Goal: Task Accomplishment & Management: Use online tool/utility

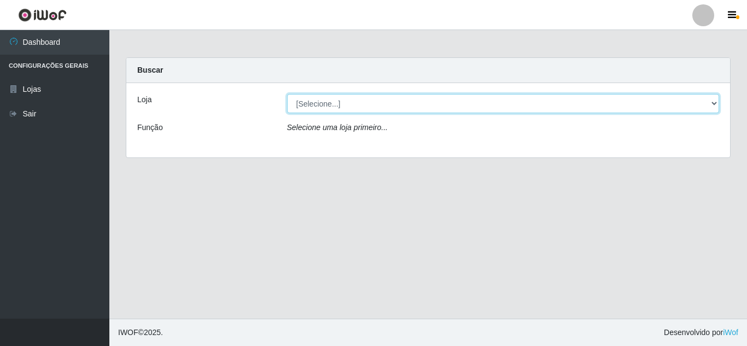
click at [358, 104] on select "[Selecione...] Leite Clan - [GEOGRAPHIC_DATA]" at bounding box center [503, 103] width 433 height 19
select select "498"
click at [287, 94] on select "[Selecione...] Leite Clan - [GEOGRAPHIC_DATA]" at bounding box center [503, 103] width 433 height 19
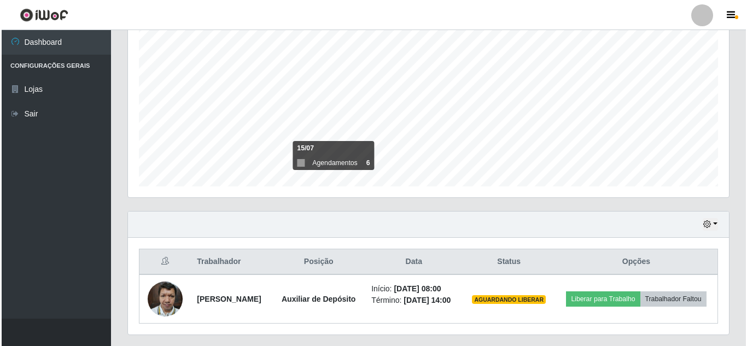
scroll to position [234, 0]
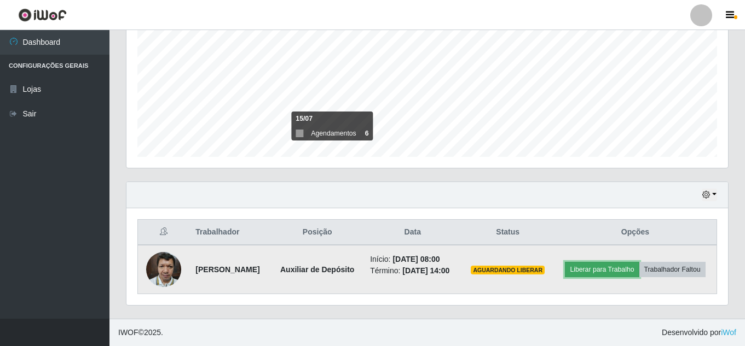
click at [599, 267] on button "Liberar para Trabalho" at bounding box center [602, 269] width 74 height 15
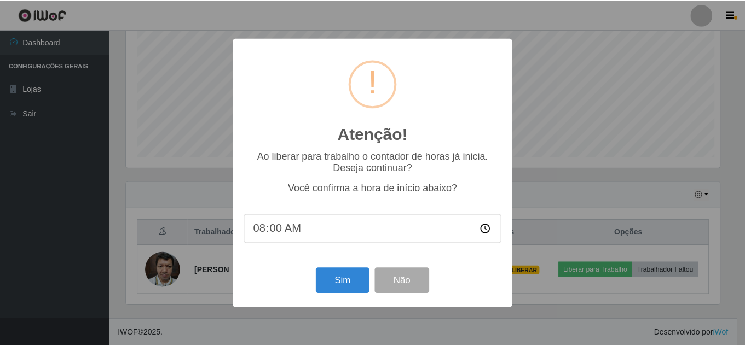
scroll to position [227, 596]
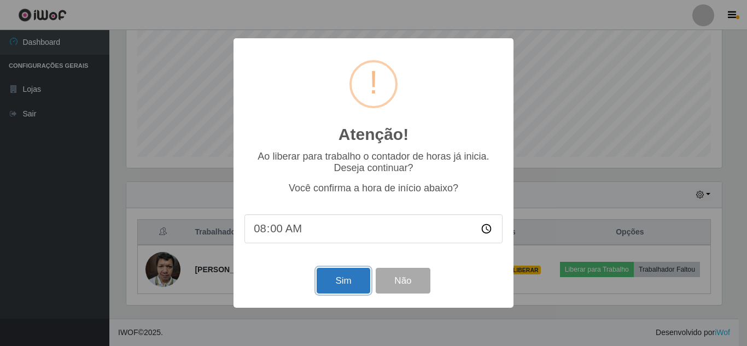
click at [329, 284] on button "Sim" at bounding box center [343, 281] width 53 height 26
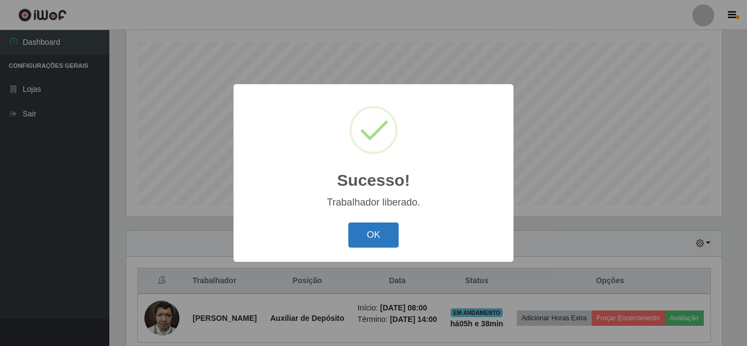
click at [379, 232] on button "OK" at bounding box center [374, 236] width 51 height 26
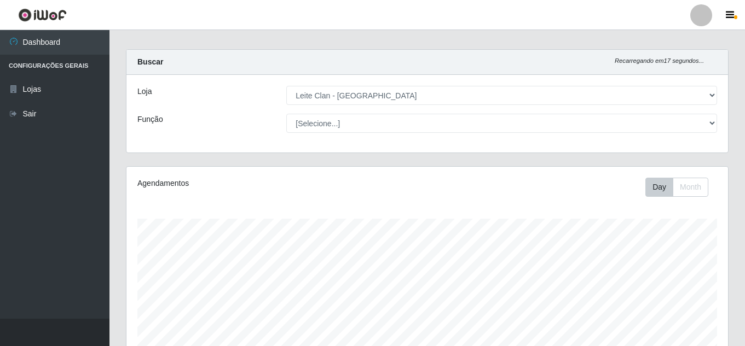
scroll to position [0, 0]
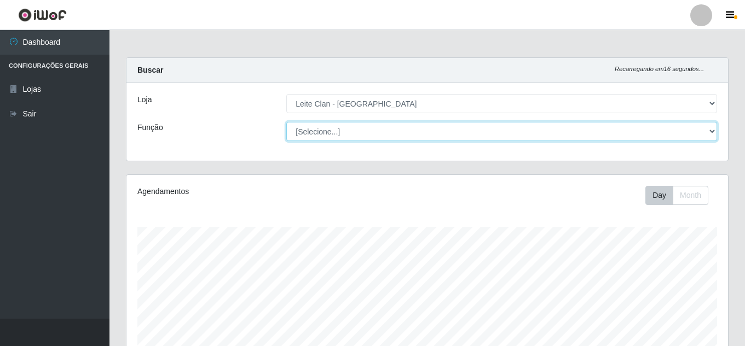
click at [338, 127] on select "[Selecione...] Auxiliar de Depósito Carregador e Descarregador de Caminhão ++" at bounding box center [501, 131] width 431 height 19
click at [286, 122] on select "[Selecione...] Auxiliar de Depósito Carregador e Descarregador de Caminhão ++" at bounding box center [501, 131] width 431 height 19
click at [326, 135] on select "[Selecione...] Auxiliar de Depósito Carregador e Descarregador de Caminhão ++" at bounding box center [501, 131] width 431 height 19
select select "106"
click at [286, 122] on select "[Selecione...] Auxiliar de Depósito Carregador e Descarregador de Caminhão ++" at bounding box center [501, 131] width 431 height 19
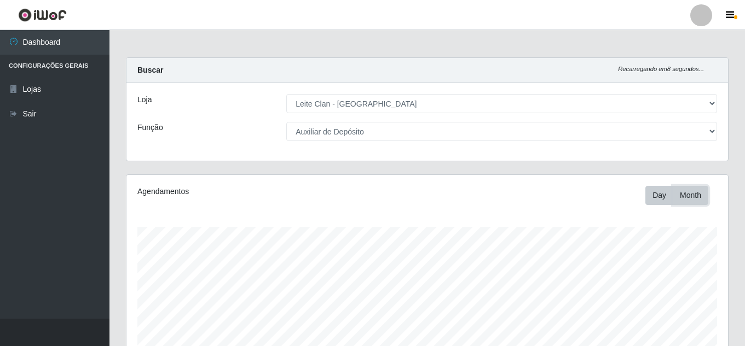
click at [692, 193] on button "Month" at bounding box center [690, 195] width 36 height 19
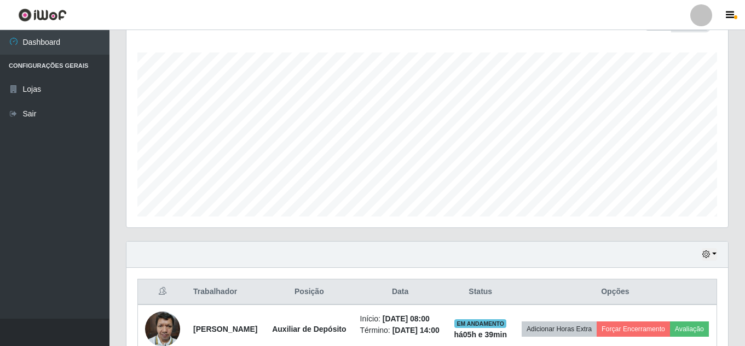
scroll to position [242, 0]
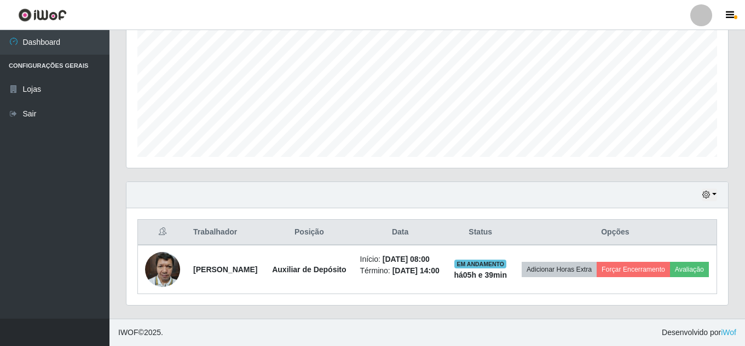
click at [160, 228] on icon at bounding box center [163, 232] width 8 height 8
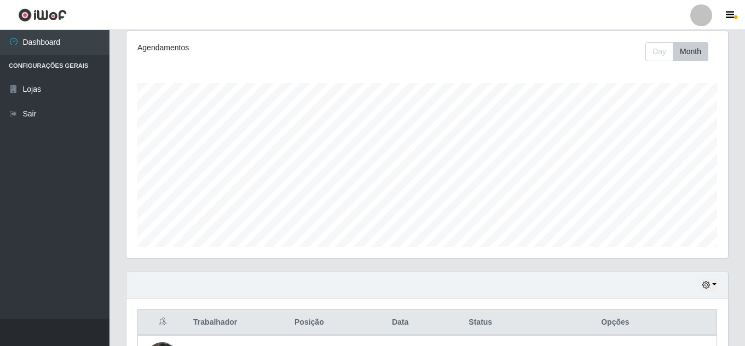
scroll to position [24, 0]
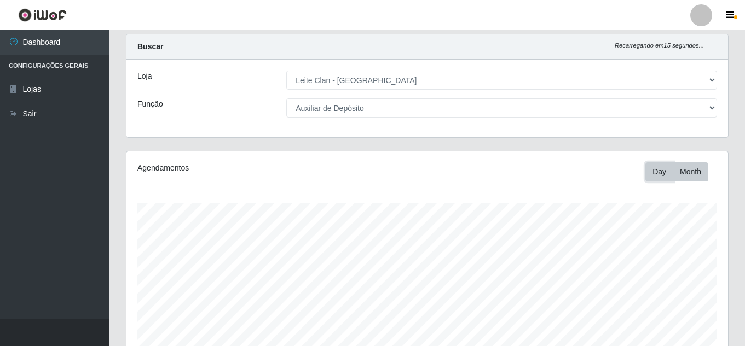
click at [658, 173] on button "Day" at bounding box center [659, 171] width 28 height 19
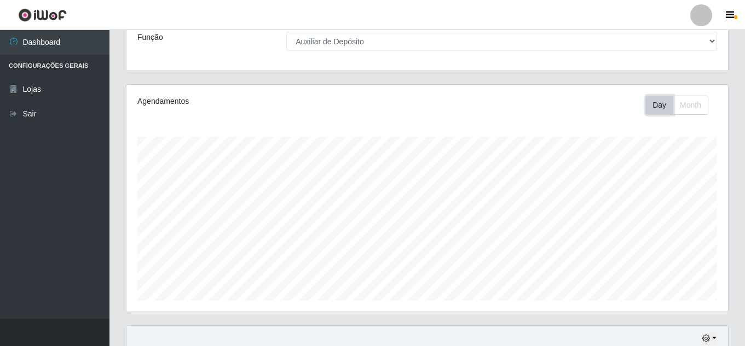
scroll to position [78, 0]
